Goal: Information Seeking & Learning: Check status

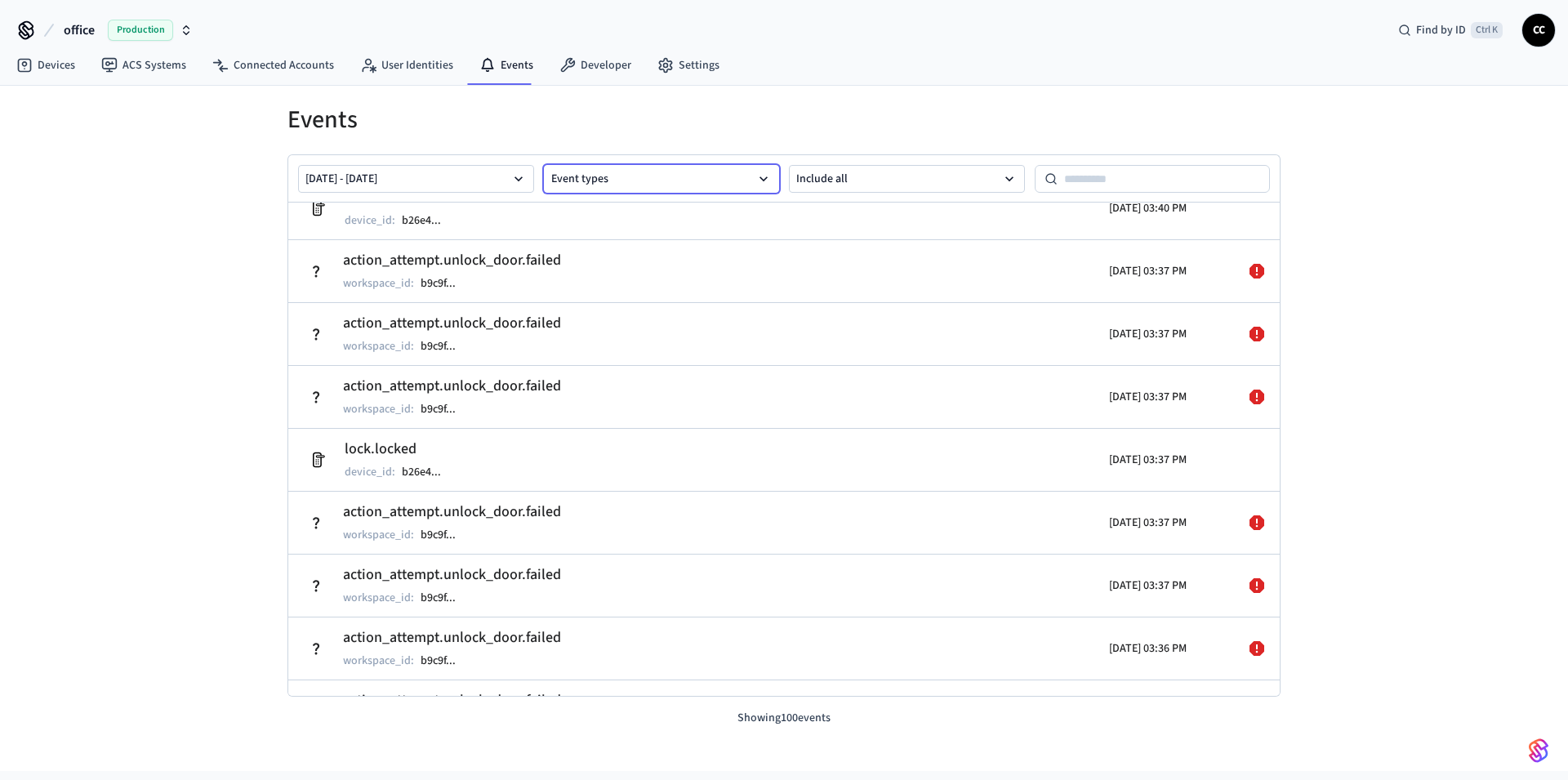
scroll to position [3711, 0]
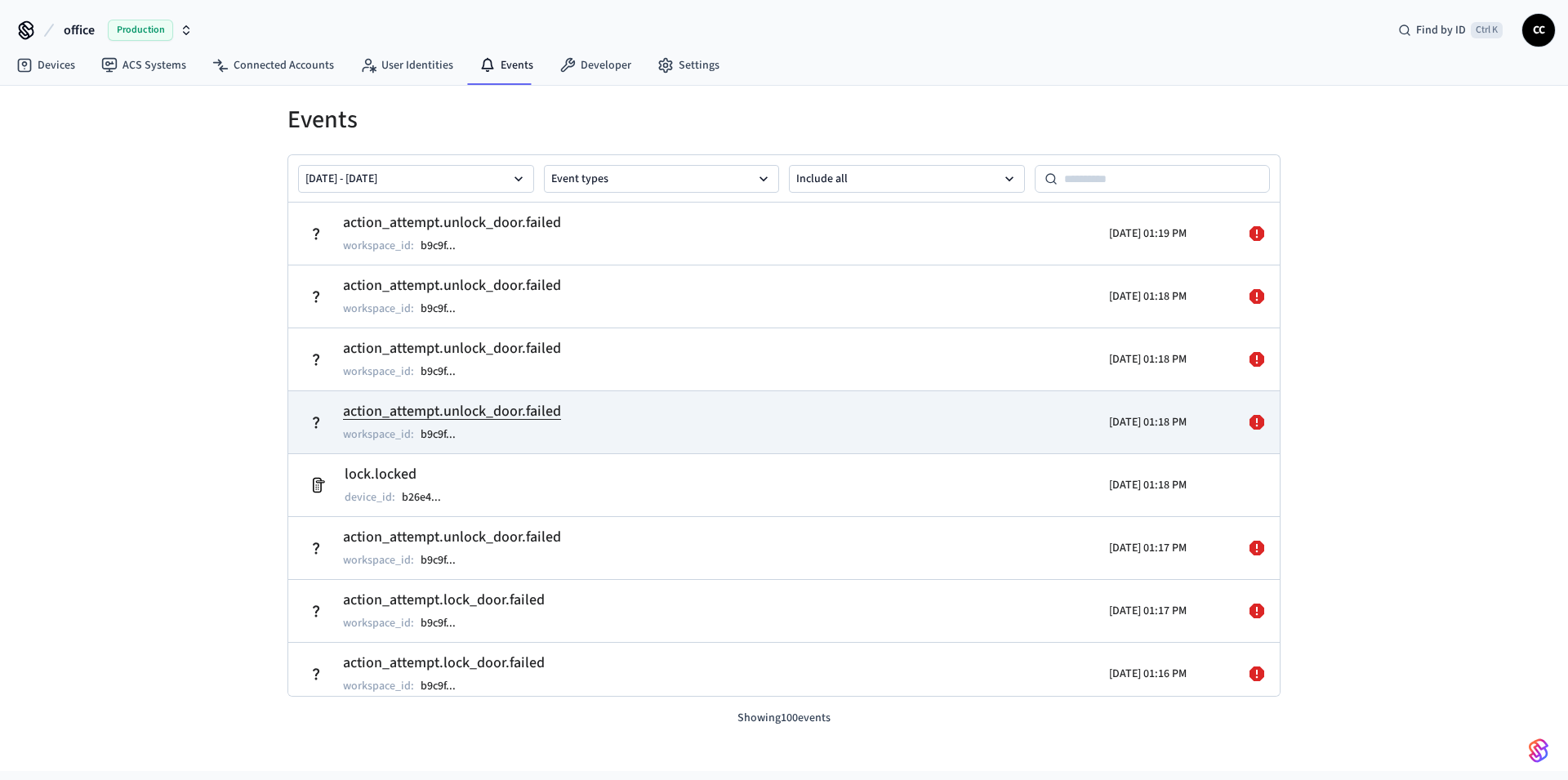
click at [913, 425] on td "action_attempt.unlock_door.failed workspace_id : b9c9f ..." at bounding box center [622, 422] width 643 height 45
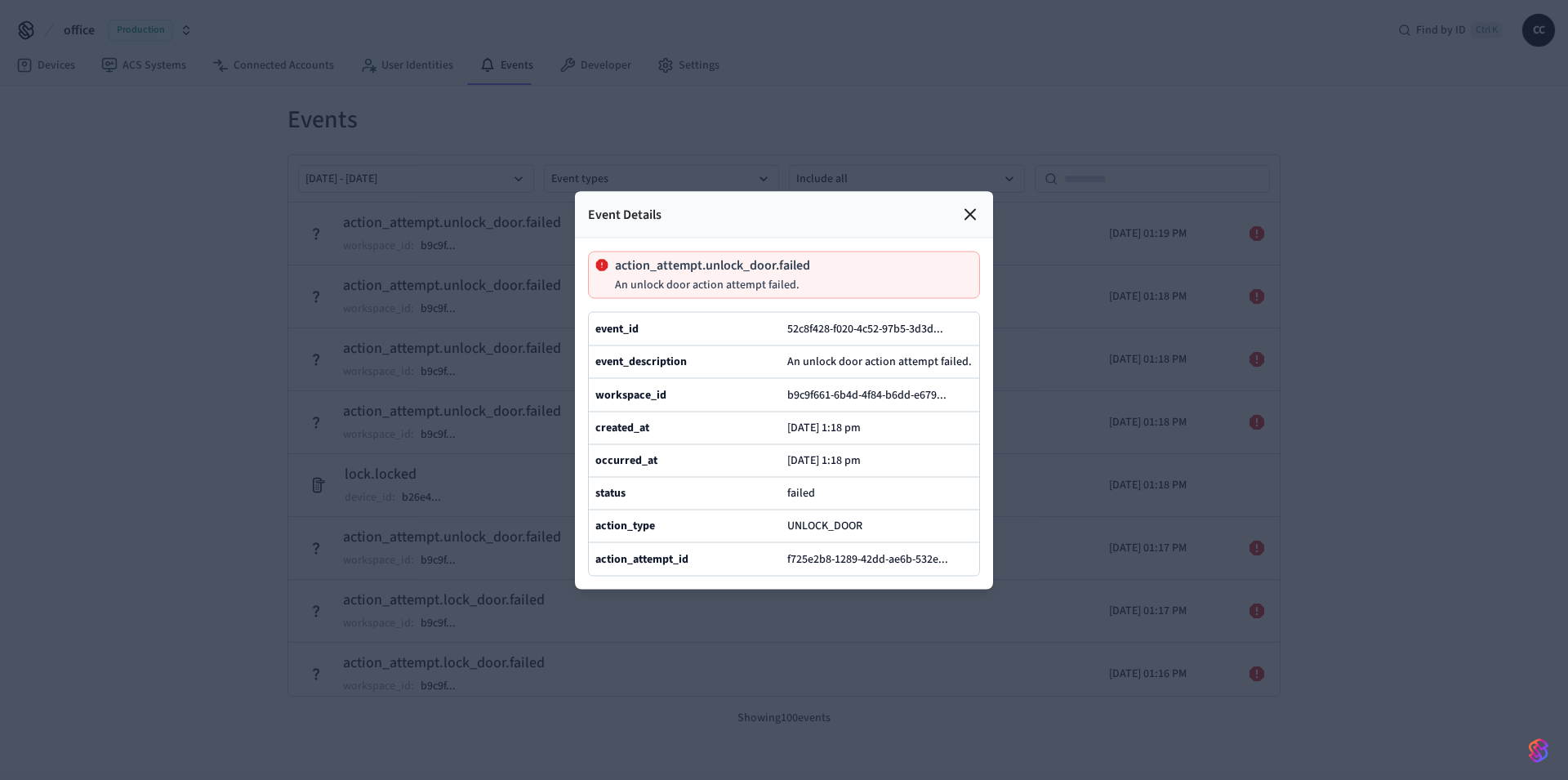
click at [976, 205] on icon at bounding box center [970, 215] width 20 height 20
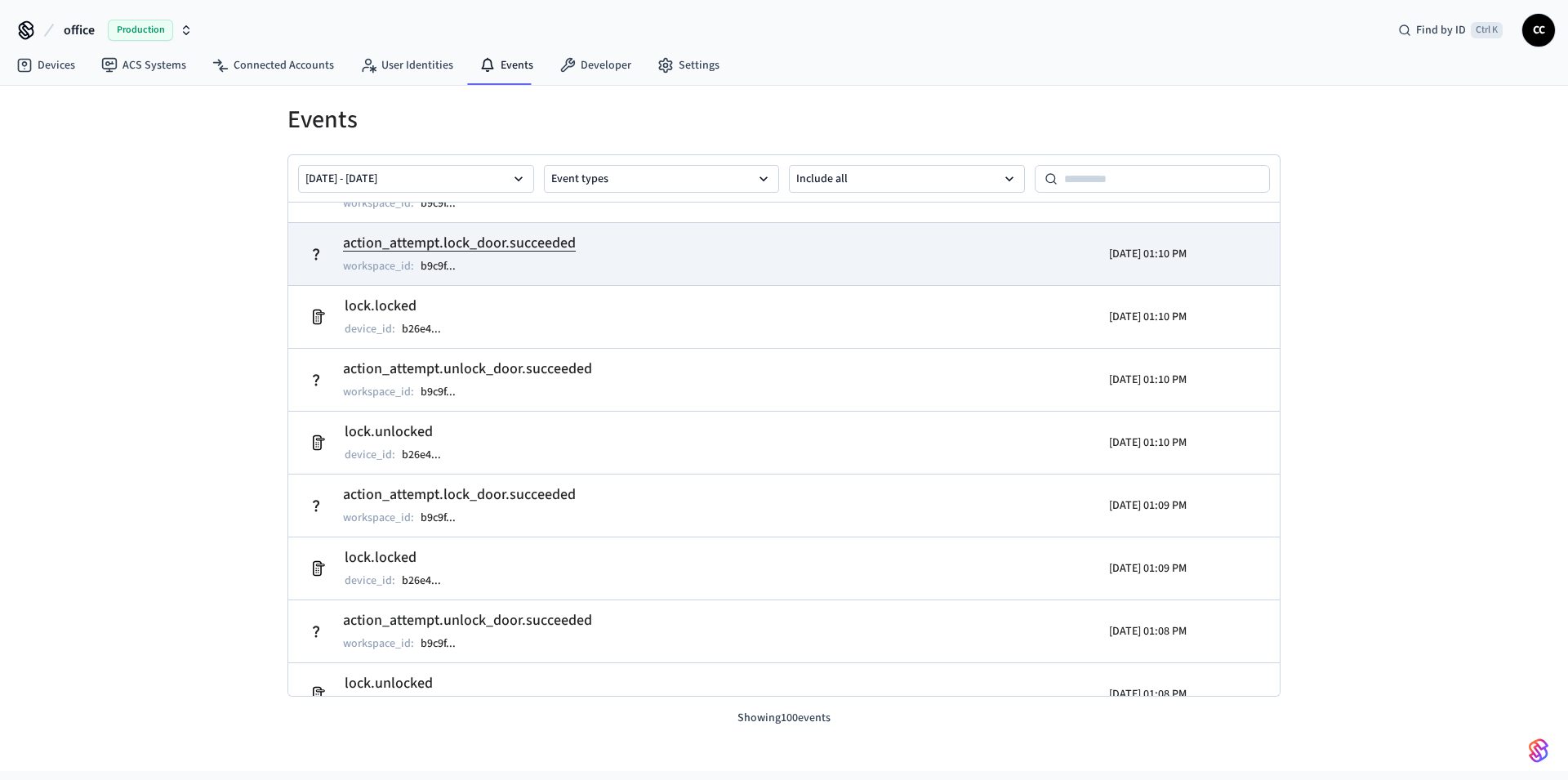
scroll to position [973, 0]
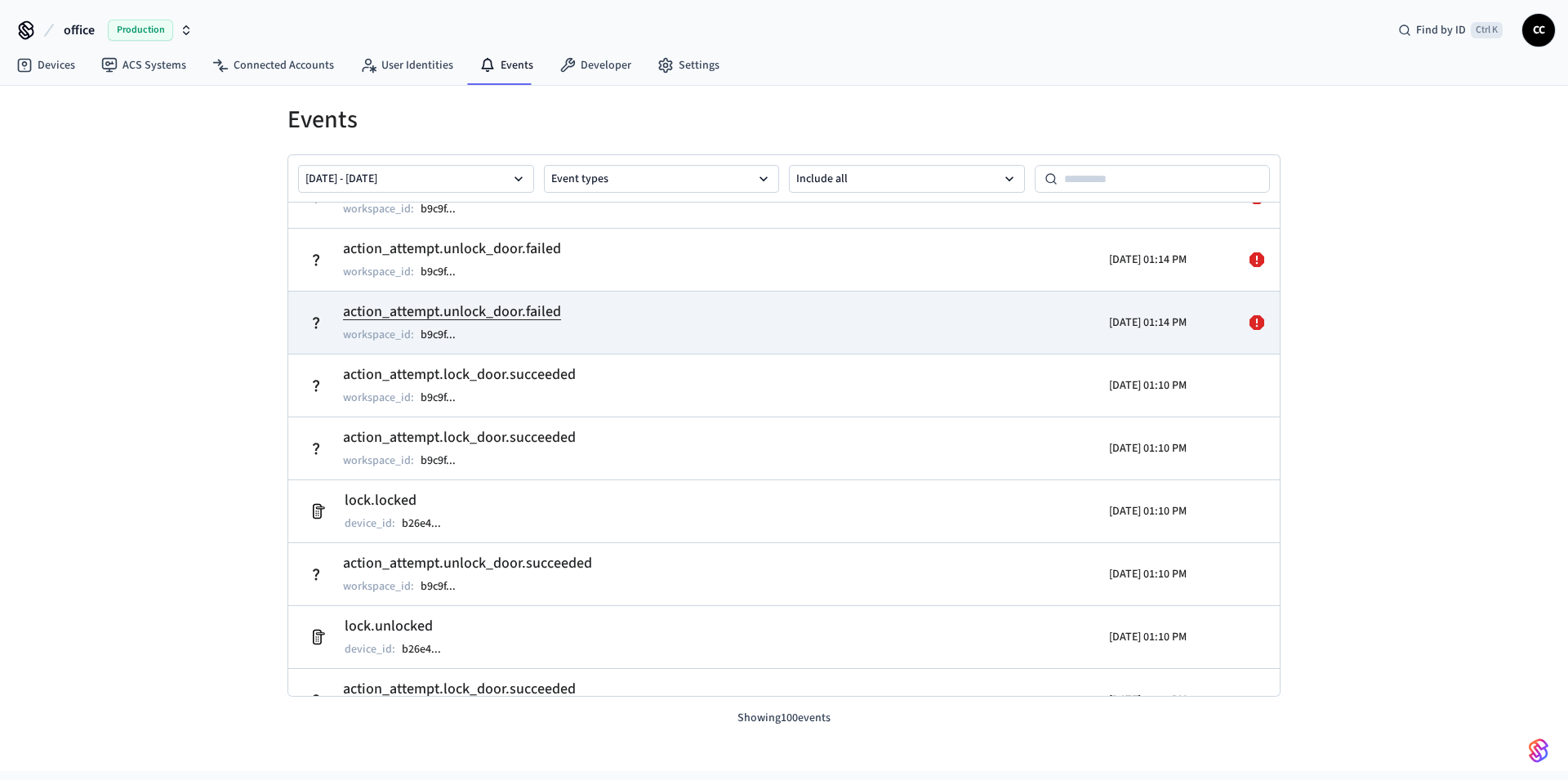
click at [567, 320] on td "action_attempt.unlock_door.failed workspace_id : b9c9f ..." at bounding box center [622, 322] width 643 height 45
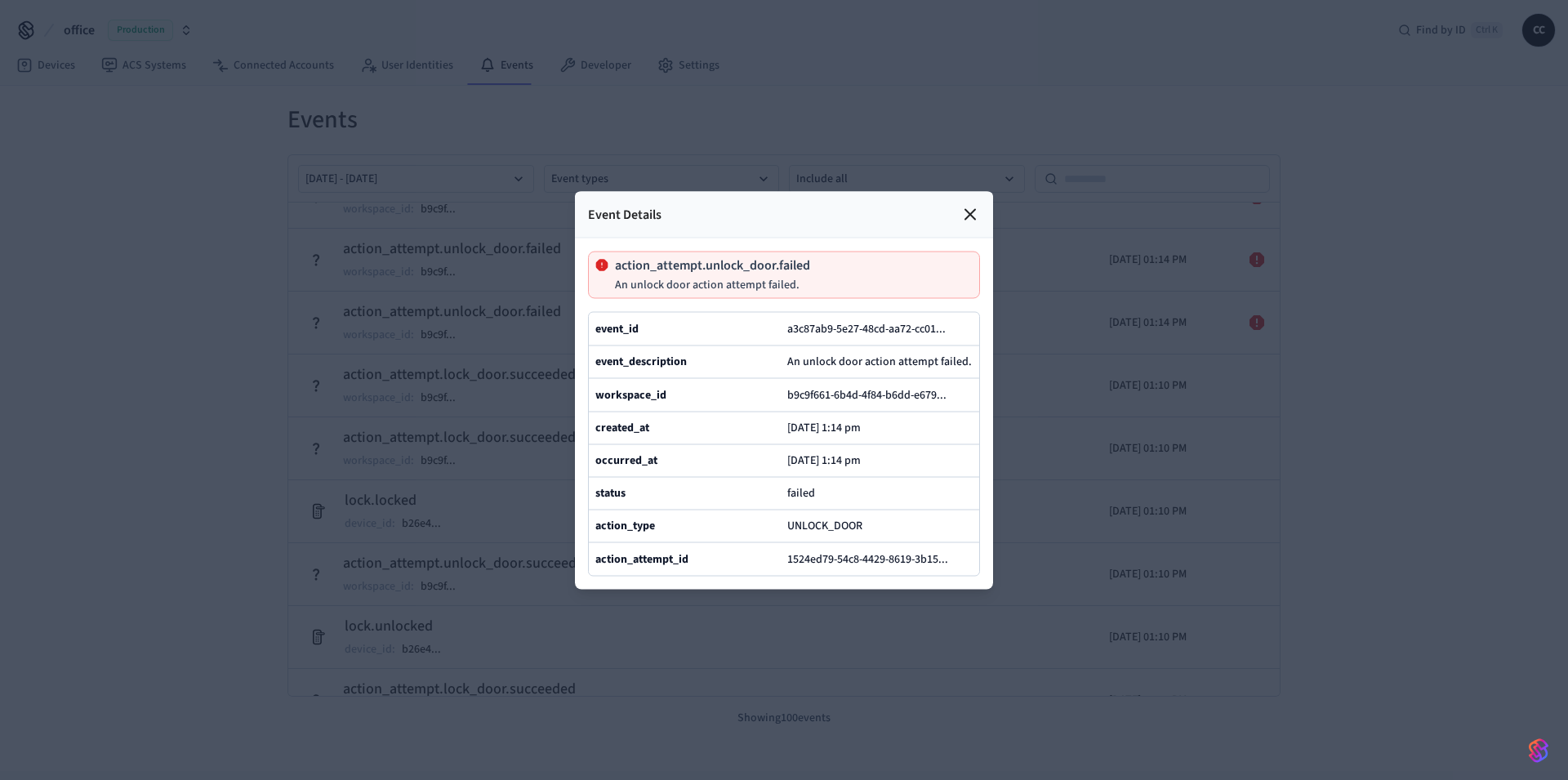
click at [971, 205] on icon at bounding box center [970, 215] width 20 height 20
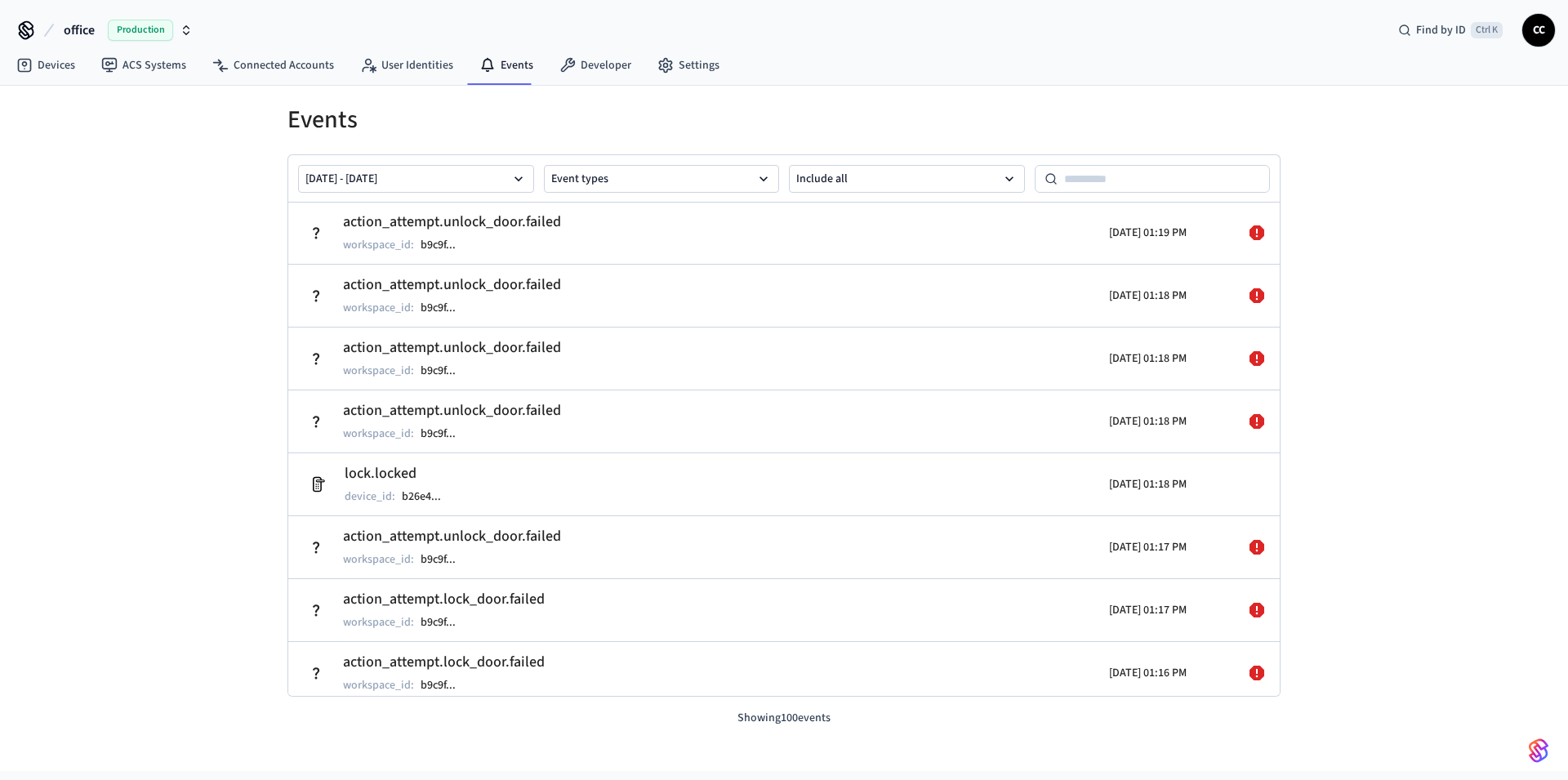
scroll to position [0, 0]
click at [49, 69] on link "Devices" at bounding box center [45, 65] width 85 height 30
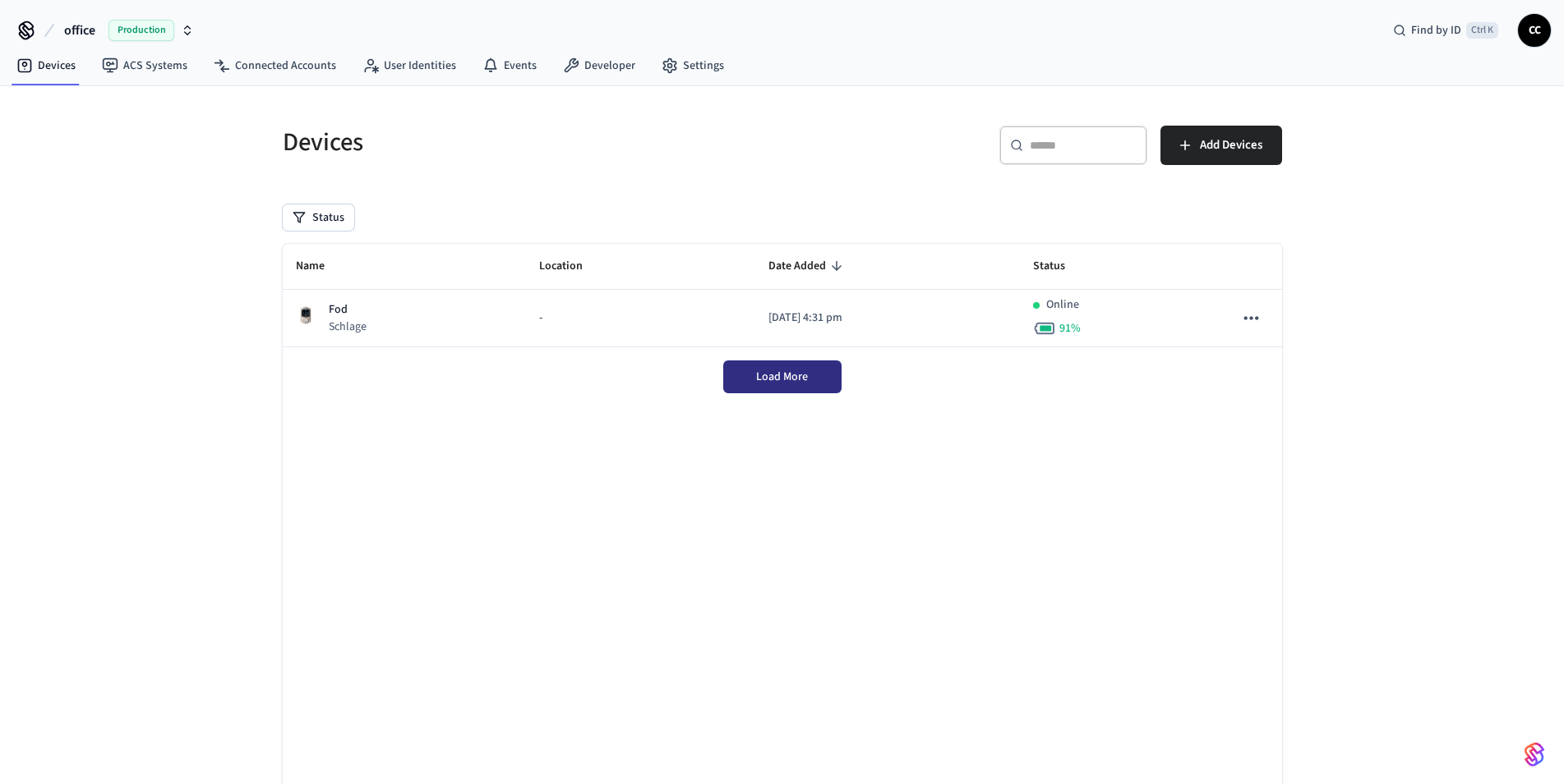
click at [807, 379] on span "Load More" at bounding box center [782, 377] width 52 height 17
click at [486, 63] on icon at bounding box center [490, 66] width 17 height 17
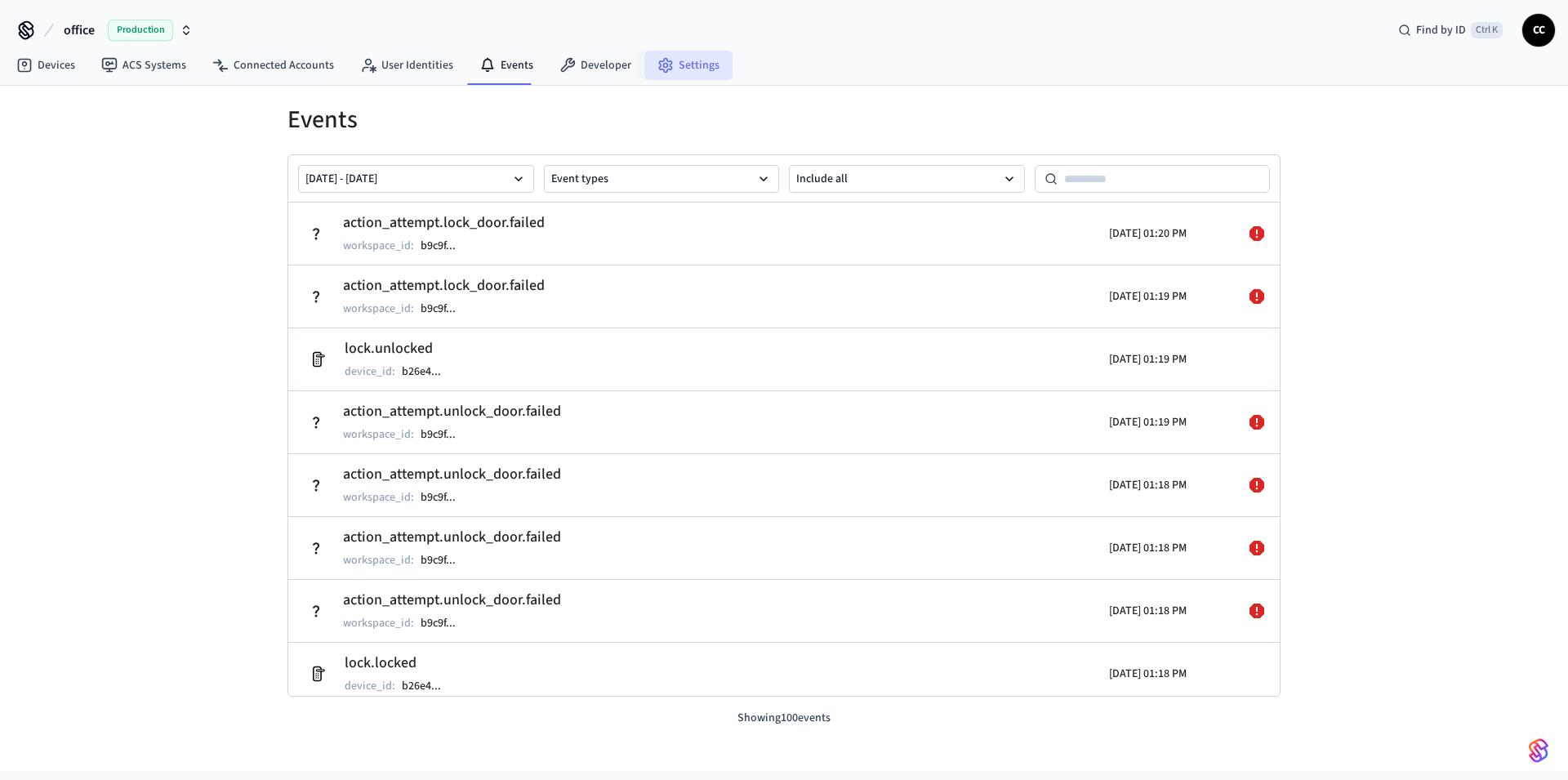
click at [694, 73] on link "Settings" at bounding box center [688, 65] width 88 height 30
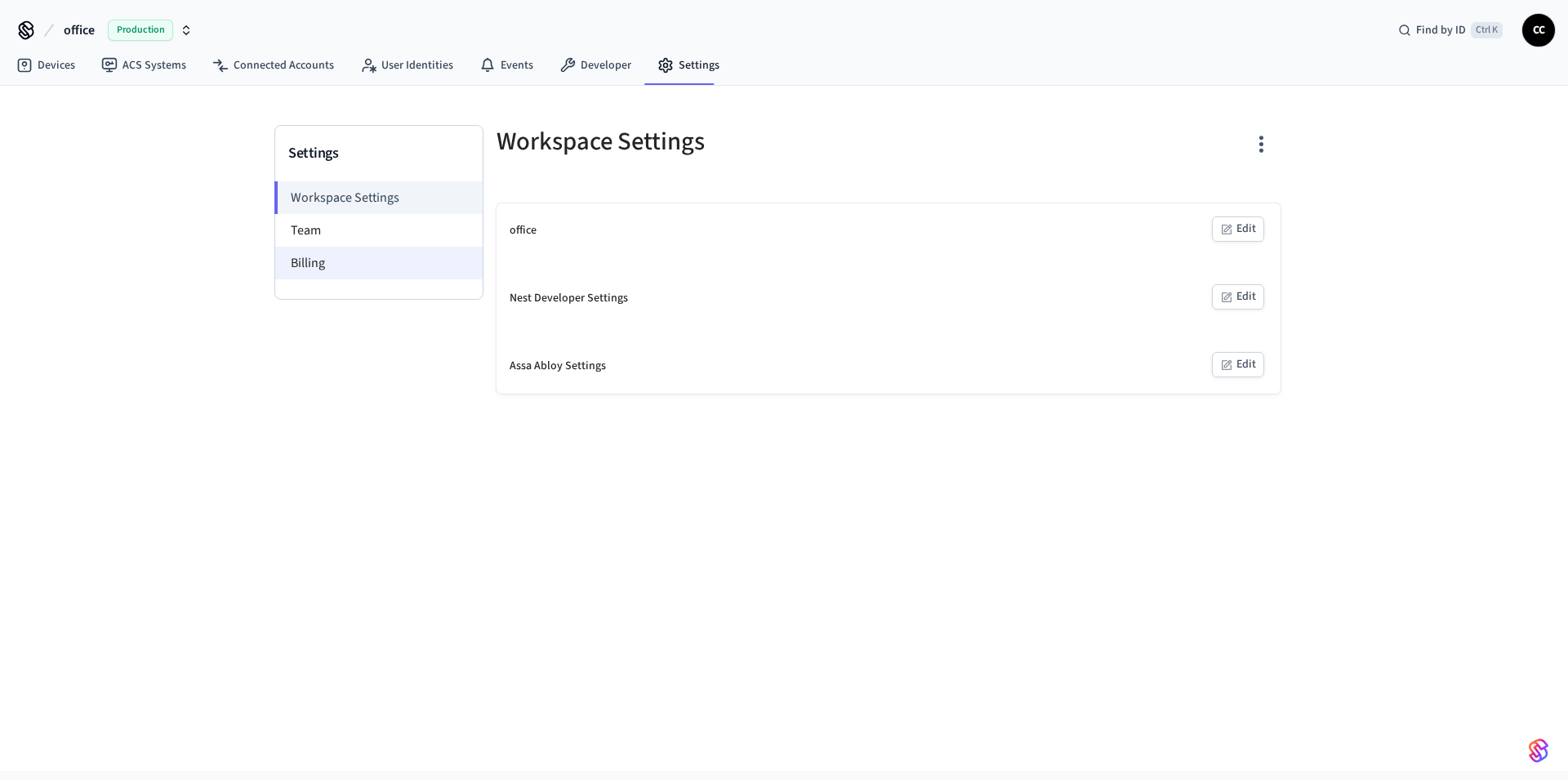
click at [322, 269] on li "Billing" at bounding box center [378, 263] width 207 height 33
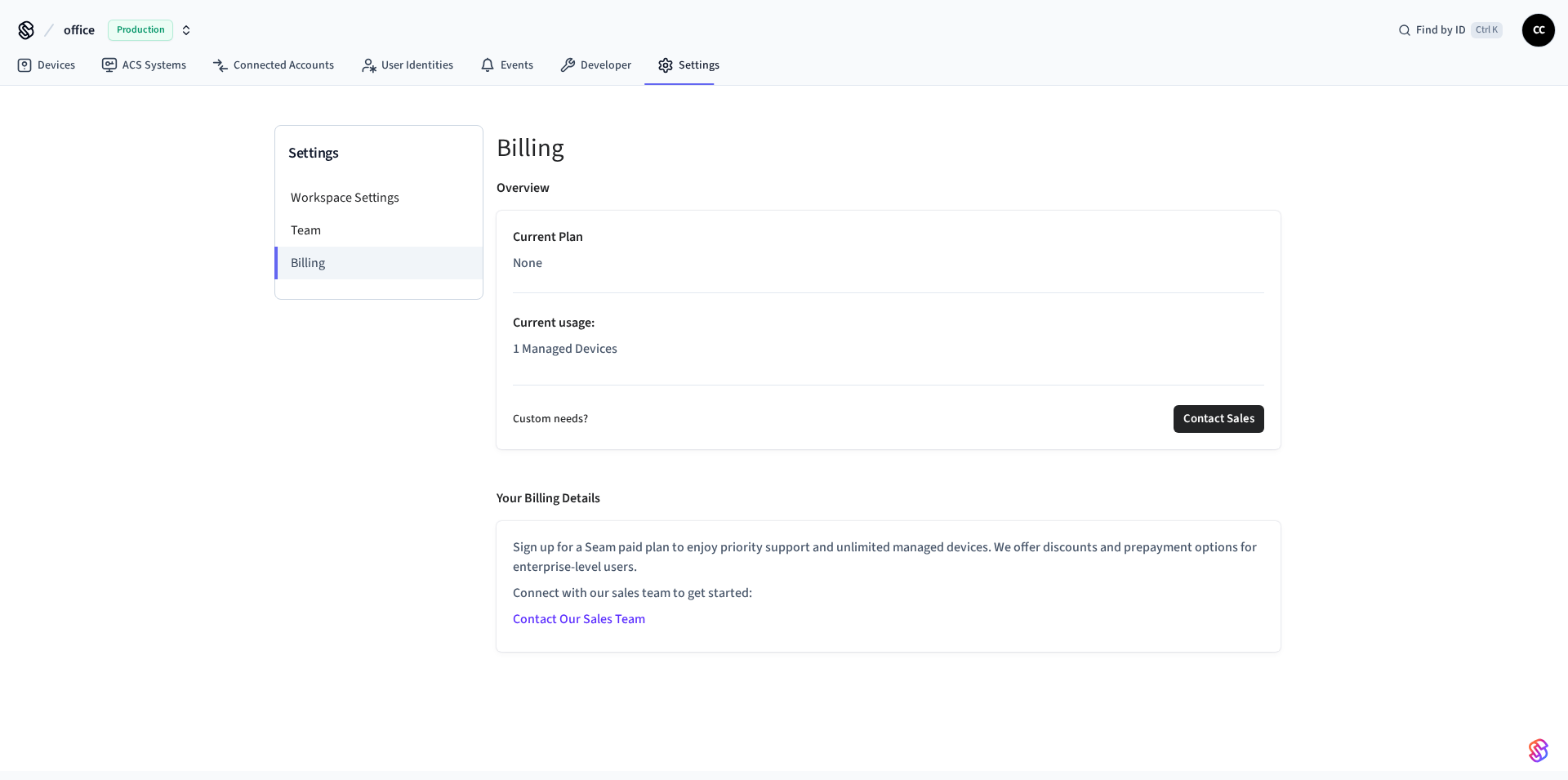
click at [602, 355] on p "1 Managed Devices" at bounding box center [888, 349] width 751 height 20
click at [543, 620] on link "Contact Our Sales Team" at bounding box center [579, 619] width 132 height 18
click at [366, 486] on div "Settings Workspace Settings Team Billing" at bounding box center [379, 388] width 209 height 527
click at [327, 200] on li "Workspace Settings" at bounding box center [378, 197] width 207 height 33
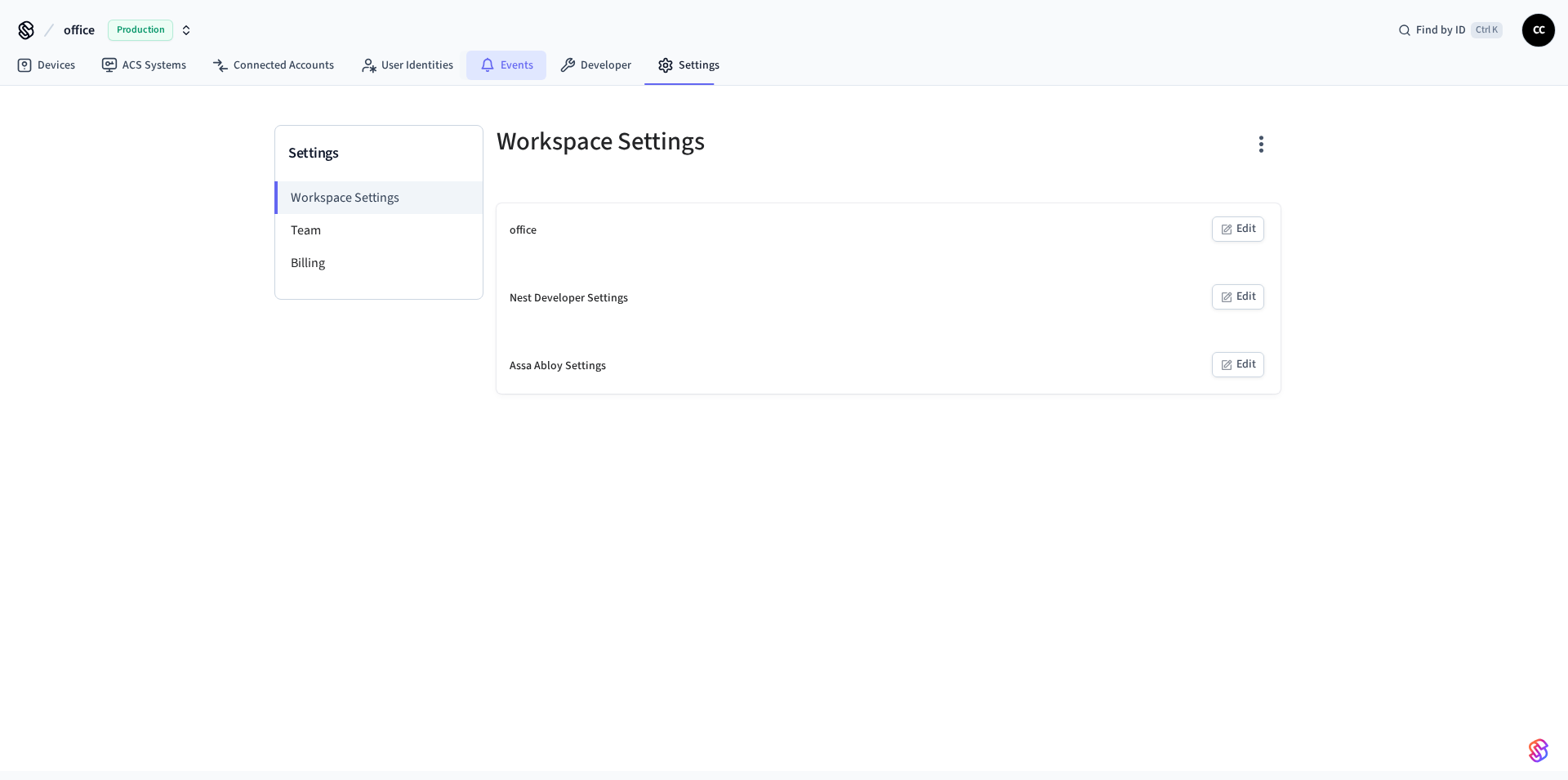
click at [481, 64] on icon at bounding box center [487, 65] width 17 height 17
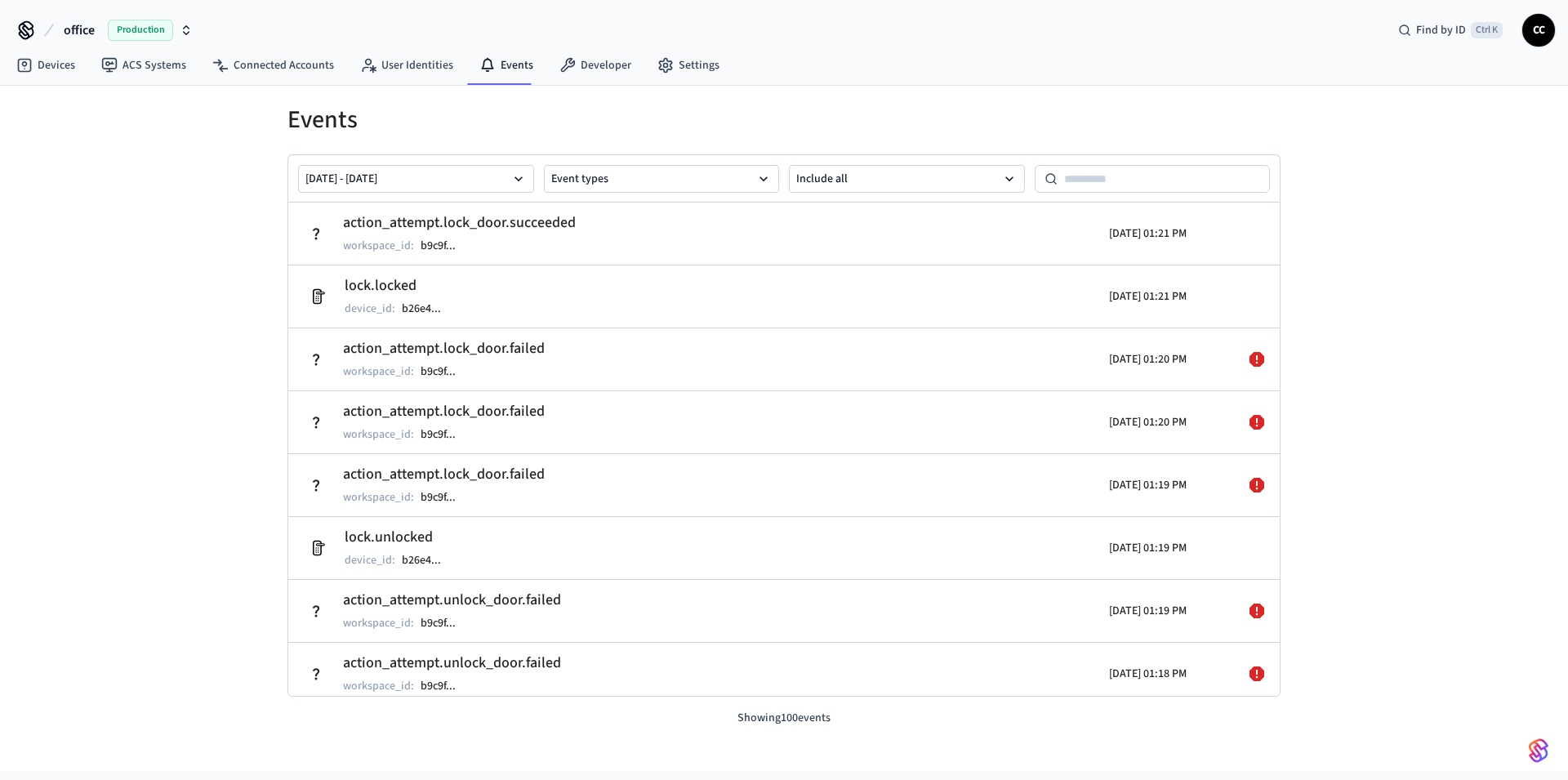
click at [153, 294] on div "Events Sep 24 2025 - Oct 01 2025 Event types Include all action_attempt.lock_do…" at bounding box center [784, 428] width 1568 height 685
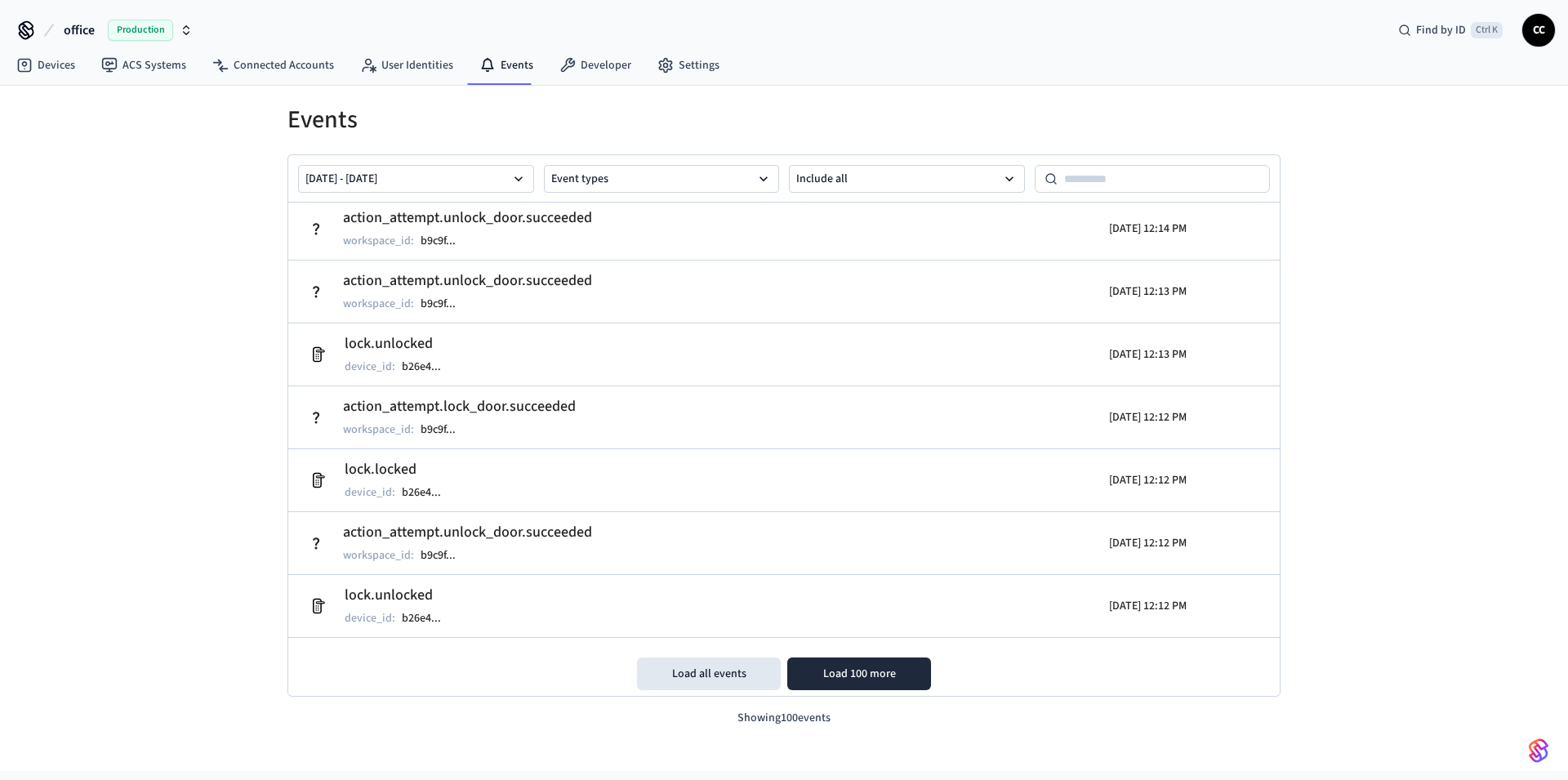
scroll to position [5850, 0]
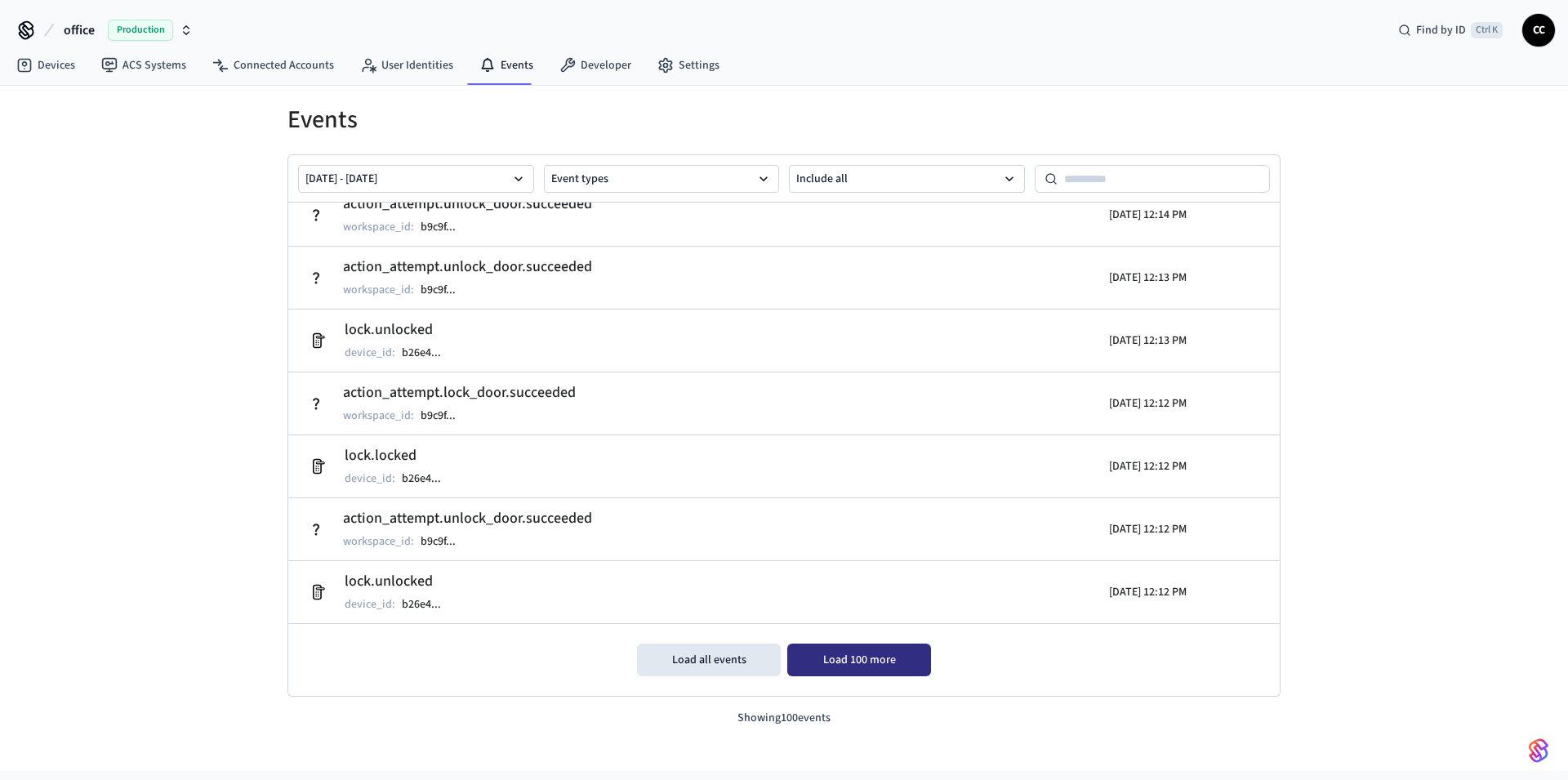
click at [835, 658] on button "Load 100 more" at bounding box center [859, 659] width 143 height 33
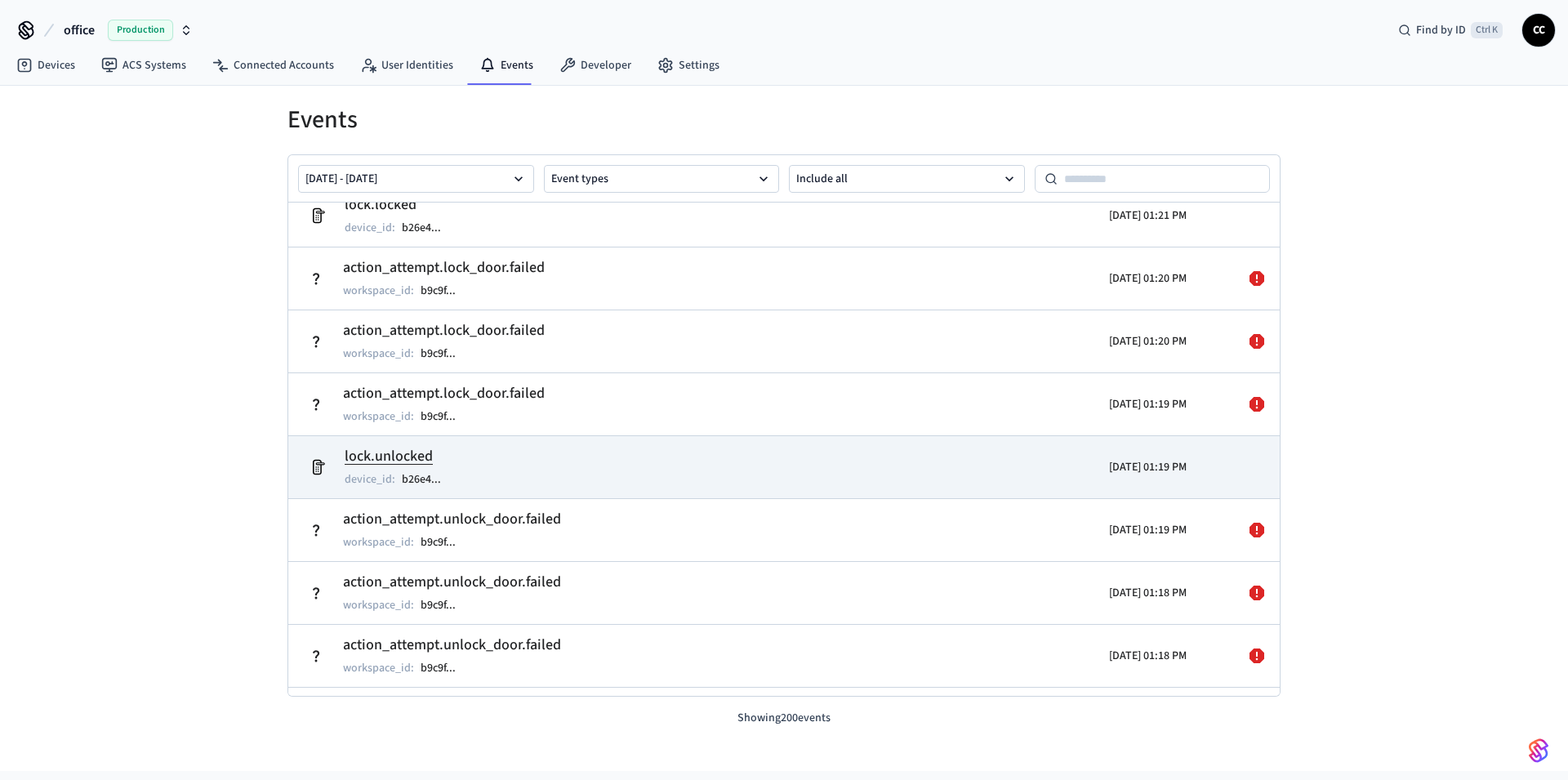
scroll to position [0, 0]
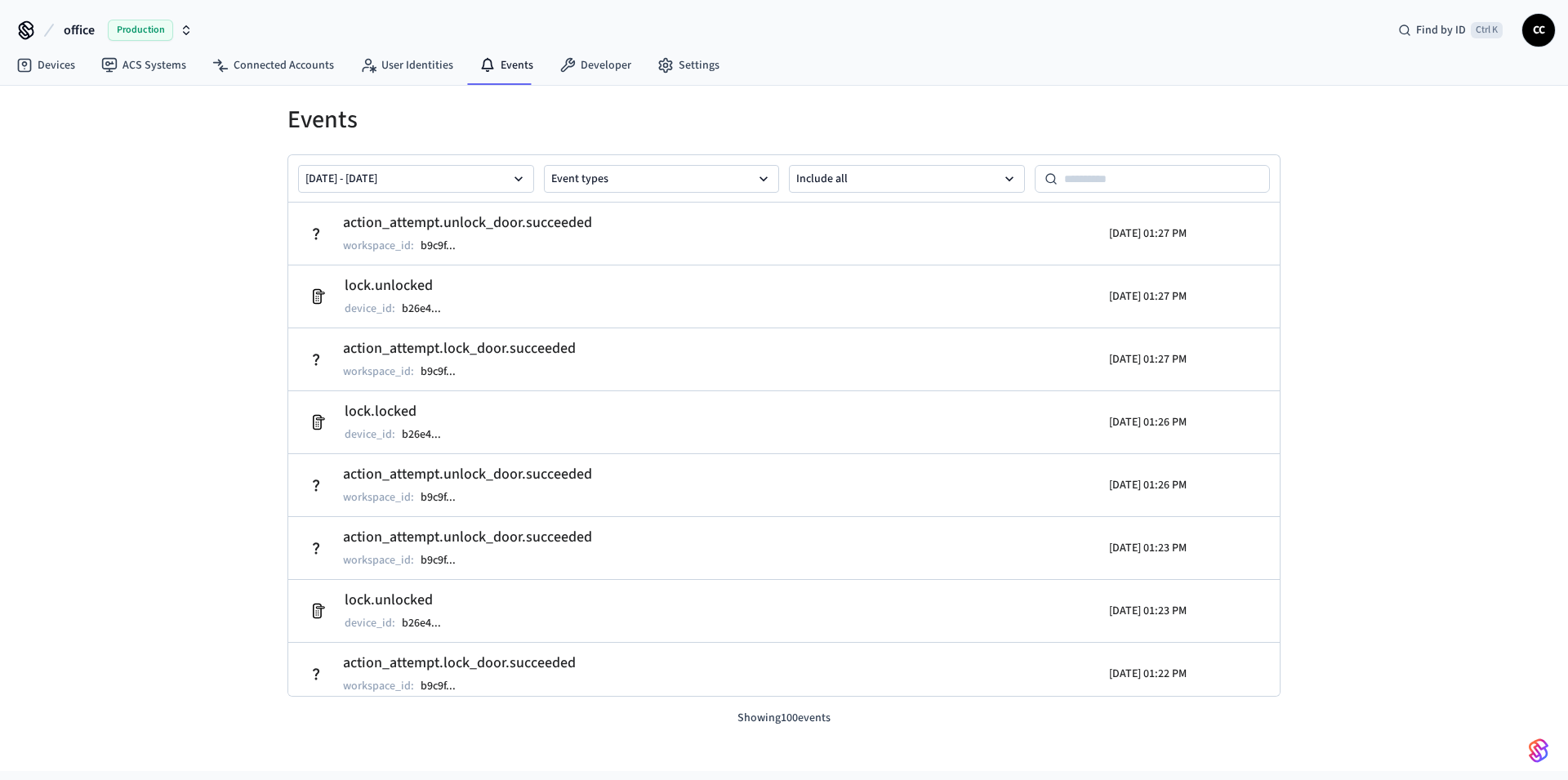
click at [146, 359] on div "Events [DATE] - [DATE] Event types Include all action_attempt.unlock_door.succe…" at bounding box center [784, 428] width 1568 height 685
